Goal: Transaction & Acquisition: Purchase product/service

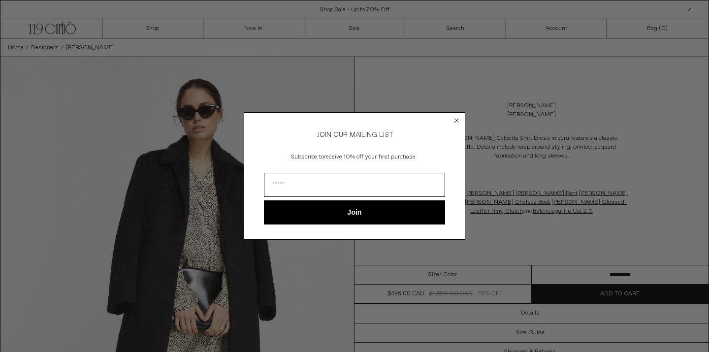
click at [457, 117] on circle "Close dialog" at bounding box center [456, 120] width 9 height 9
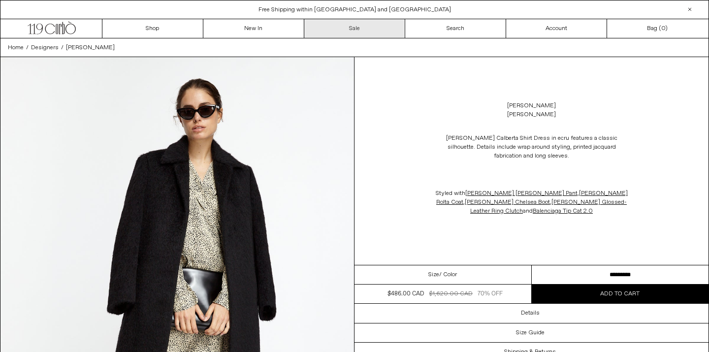
click at [354, 33] on link "Sale" at bounding box center [354, 28] width 101 height 19
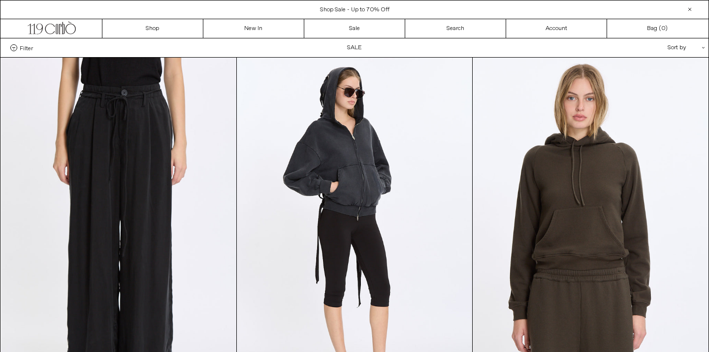
click at [673, 47] on div "Sort by .cls-1{fill:#231f20}" at bounding box center [654, 47] width 89 height 19
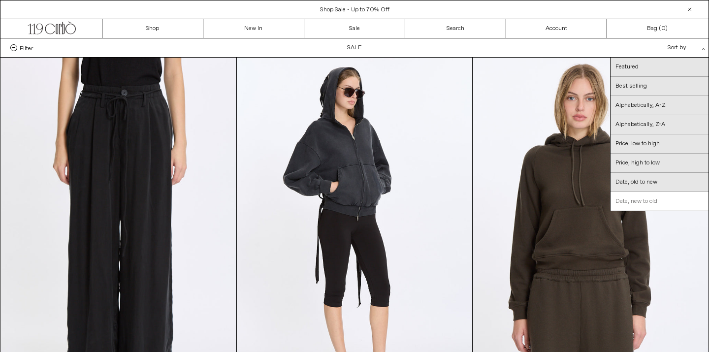
click at [648, 202] on link "Date, new to old" at bounding box center [660, 201] width 98 height 19
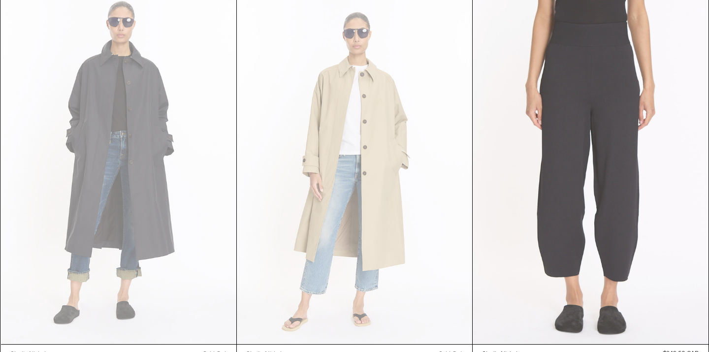
scroll to position [2750, 0]
click at [621, 184] on at bounding box center [590, 169] width 235 height 354
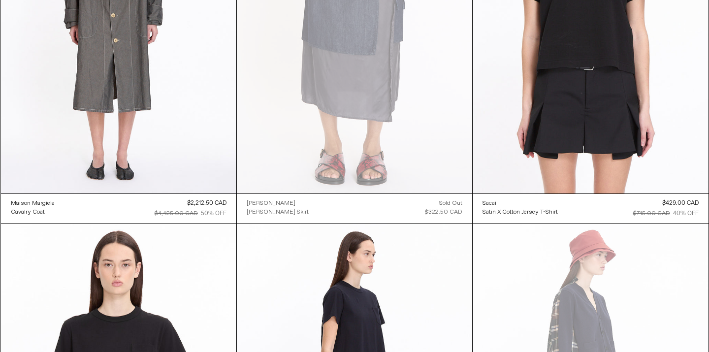
scroll to position [5204, 0]
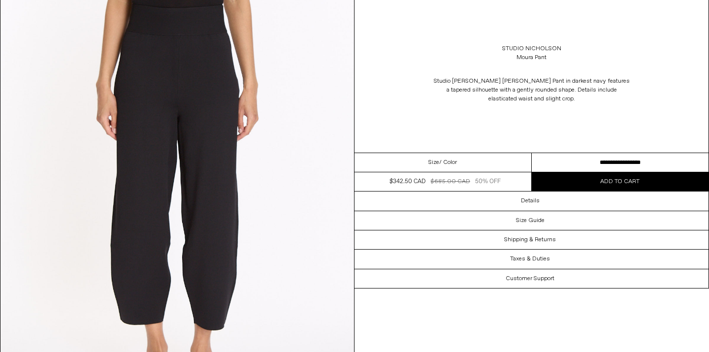
scroll to position [94, 0]
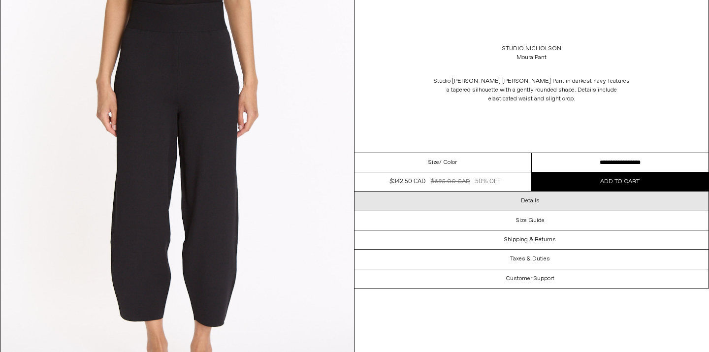
click at [532, 199] on h3 "Details" at bounding box center [530, 201] width 19 height 7
